Goal: Task Accomplishment & Management: Manage account settings

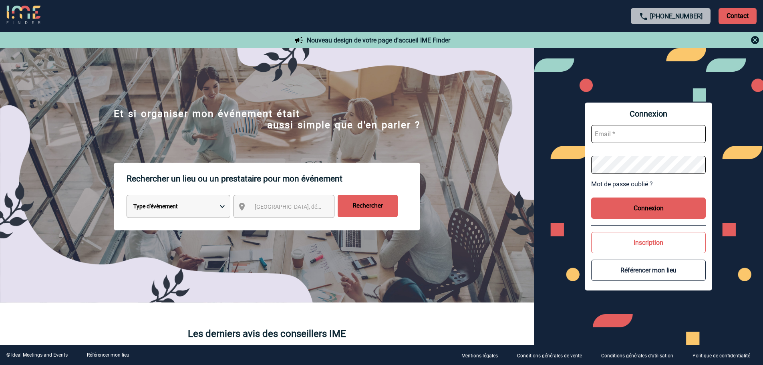
click at [641, 132] on input "text" at bounding box center [649, 134] width 115 height 18
type input "cecile.lauret@nissanfinance.fr"
click at [670, 204] on button "Connexion" at bounding box center [649, 208] width 115 height 21
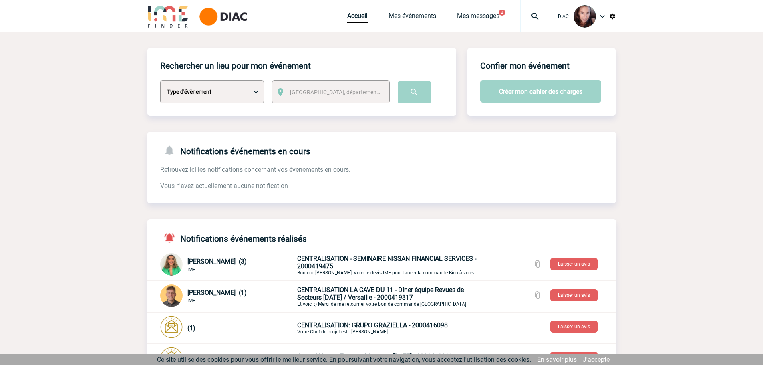
click at [370, 263] on p "CENTRALISATION - SEMINAIRE NISSAN FINANCIAL SERVICES - 2000419475 Bonjour Cécil…" at bounding box center [391, 265] width 188 height 21
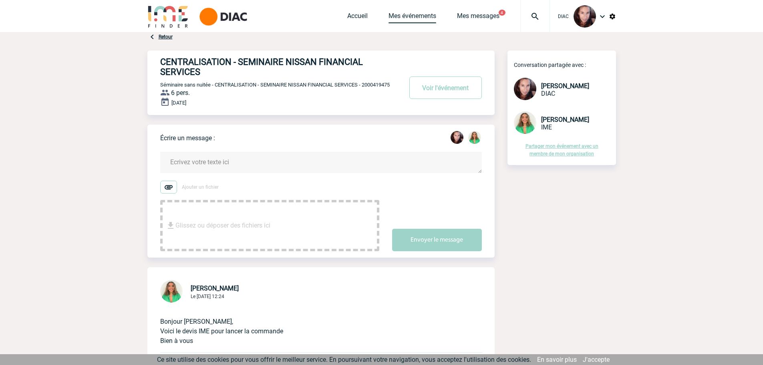
click at [409, 17] on link "Mes événements" at bounding box center [413, 17] width 48 height 11
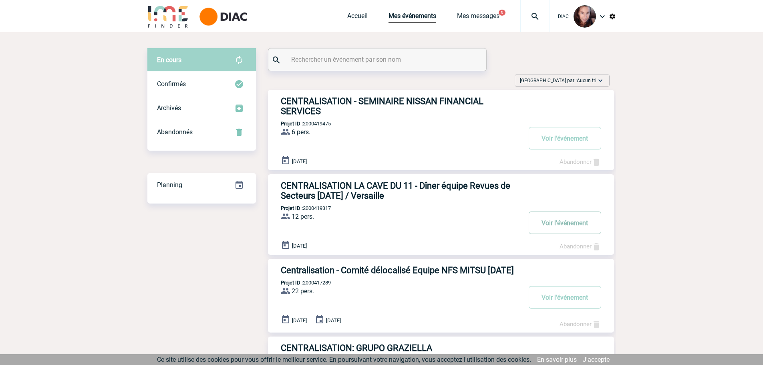
click at [560, 222] on button "Voir l'événement" at bounding box center [565, 223] width 73 height 22
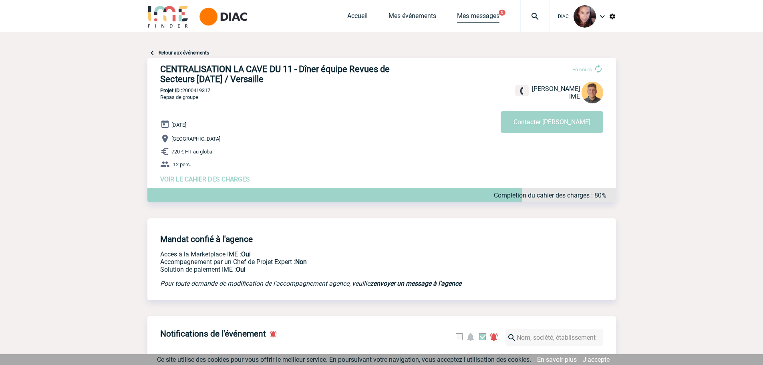
click at [484, 18] on link "Mes messages" at bounding box center [478, 17] width 42 height 11
